Goal: Information Seeking & Learning: Learn about a topic

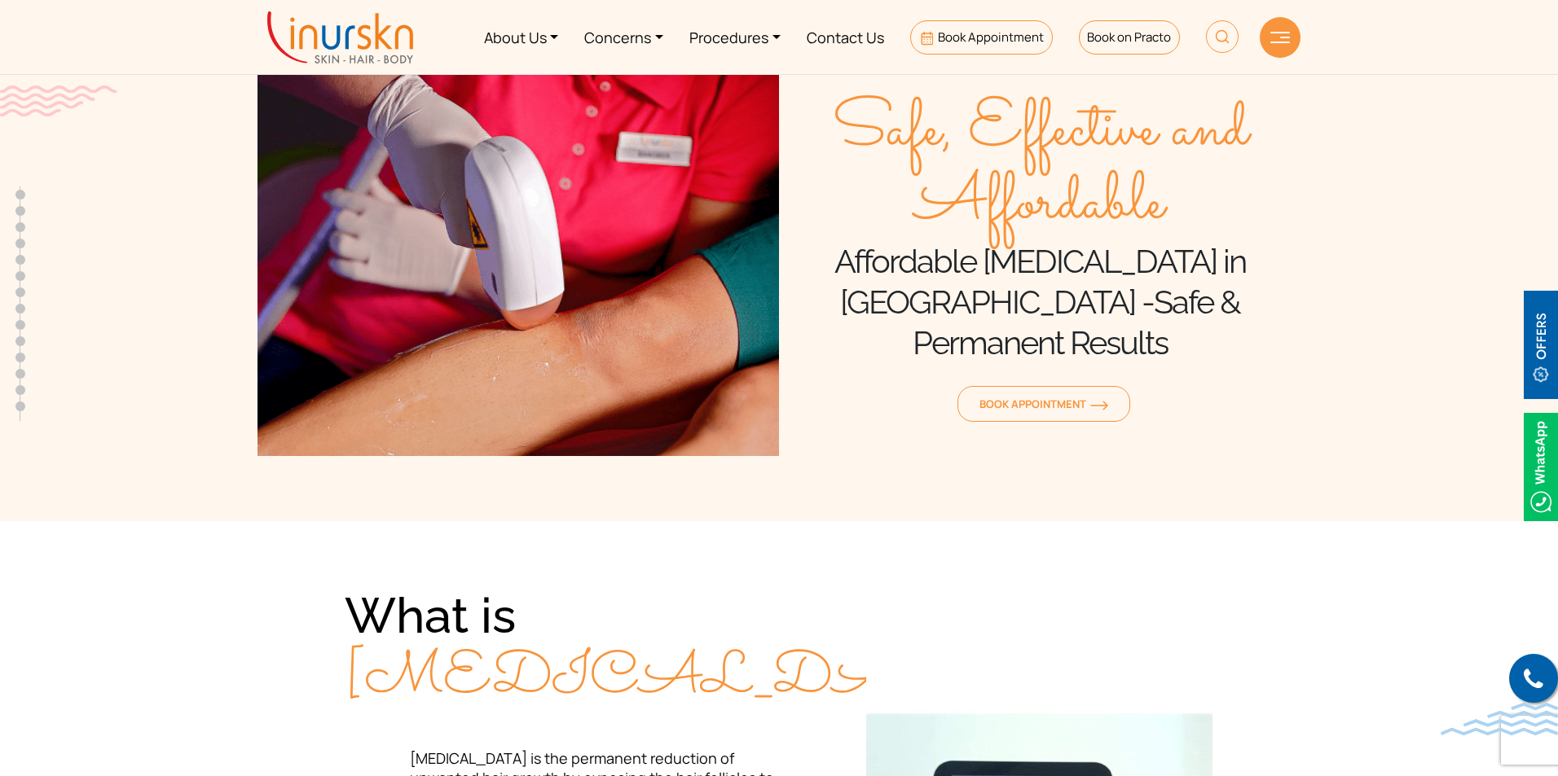
click at [1212, 40] on img at bounding box center [1222, 36] width 33 height 33
click at [1033, 102] on input "text" at bounding box center [1129, 95] width 266 height 29
type input "laser"
click at [1262, 81] on button "submit" at bounding box center [1277, 95] width 30 height 29
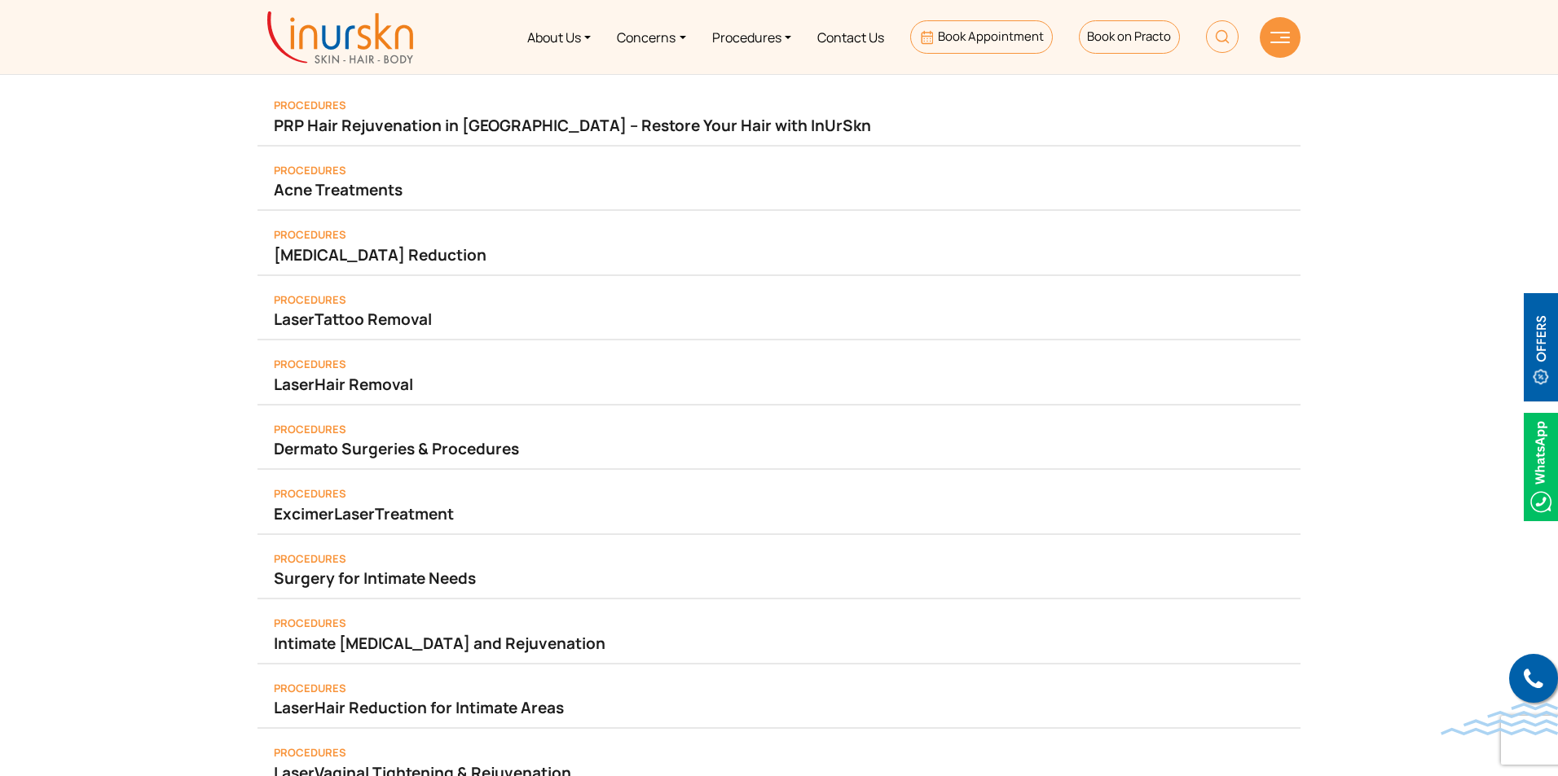
click at [1200, 42] on ul "About Us Concerns Procedures Contact Us Book Appointment Book on Practo" at bounding box center [838, 37] width 825 height 61
click at [1207, 41] on img at bounding box center [1222, 36] width 33 height 33
click at [1107, 94] on input "text" at bounding box center [1129, 95] width 266 height 29
type input "hair laser arm"
click at [1262, 81] on button "submit" at bounding box center [1277, 95] width 30 height 29
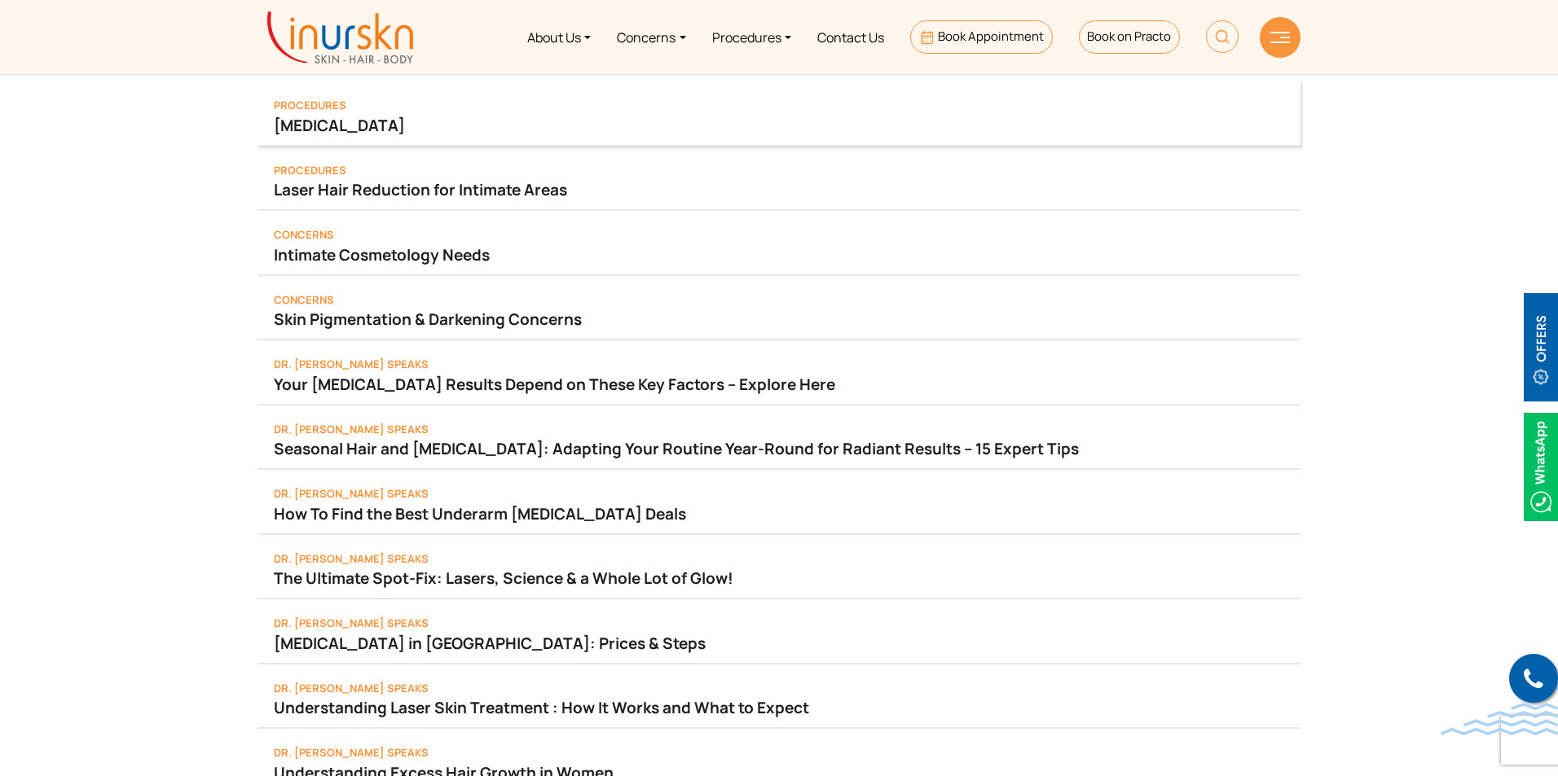
click at [421, 139] on div "Procedures Laser Hair Removal" at bounding box center [778, 113] width 1043 height 65
click at [412, 121] on link "[MEDICAL_DATA]" at bounding box center [779, 125] width 1010 height 23
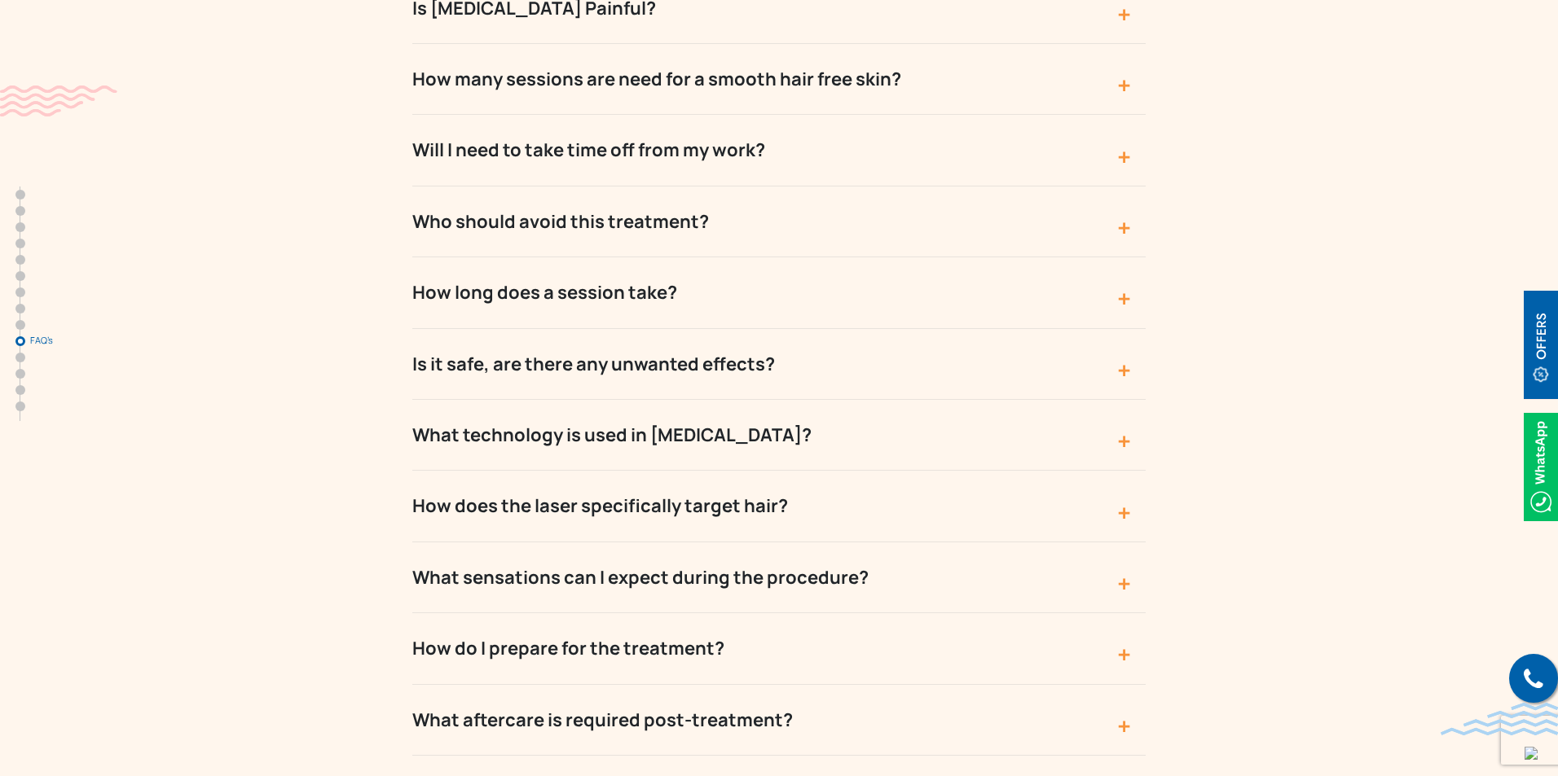
scroll to position [8555, 0]
